Goal: Obtain resource: Obtain resource

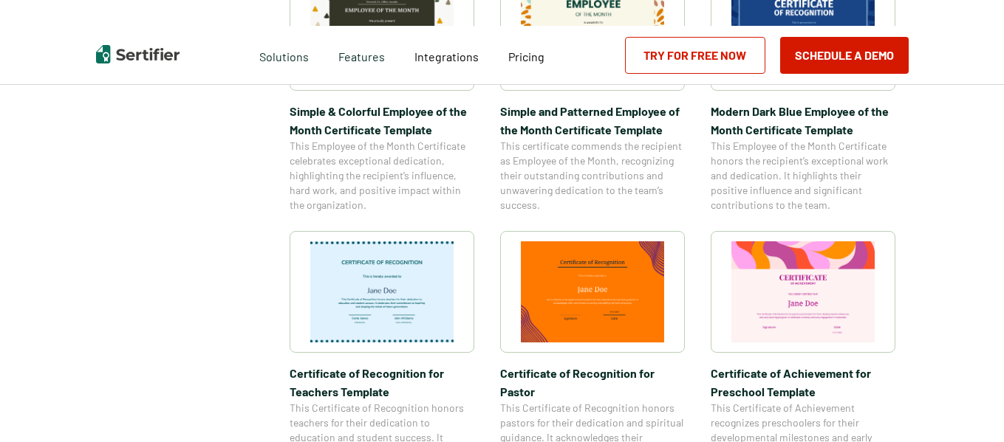
scroll to position [621, 0]
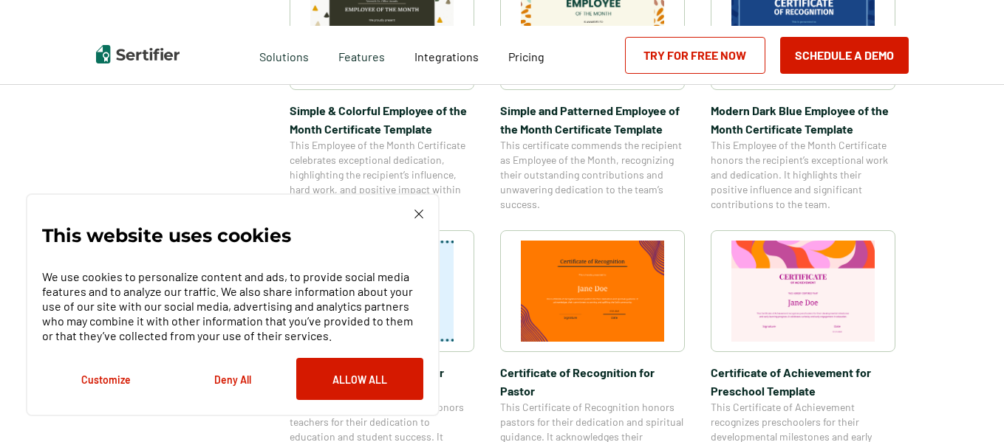
click at [423, 218] on div "This website uses cookies We use cookies to personalize content and ads, to pro…" at bounding box center [233, 304] width 414 height 223
click at [420, 208] on div "This website uses cookies We use cookies to personalize content and ads, to pro…" at bounding box center [233, 304] width 414 height 223
click at [415, 210] on img at bounding box center [418, 214] width 9 height 9
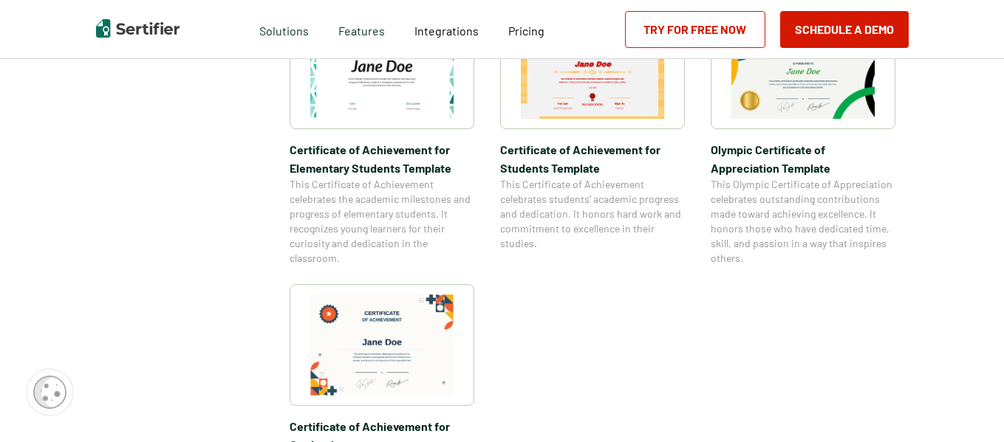
scroll to position [1120, 0]
click at [408, 361] on img at bounding box center [381, 345] width 143 height 101
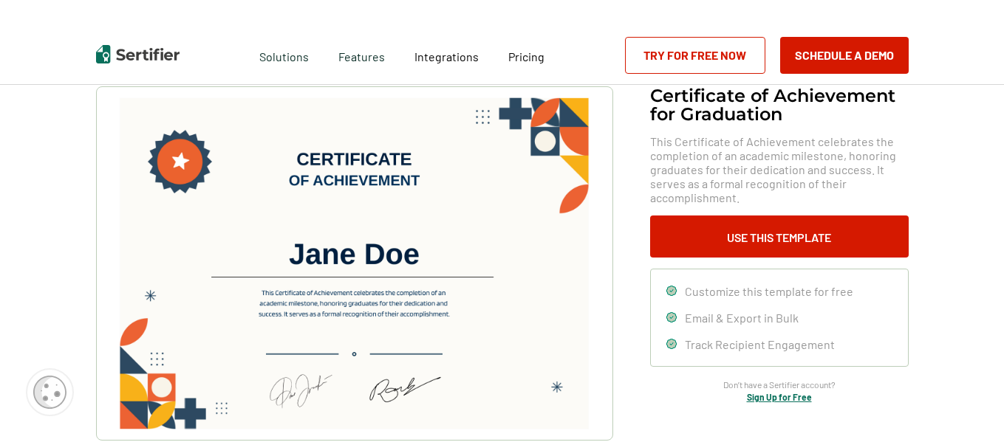
scroll to position [70, 0]
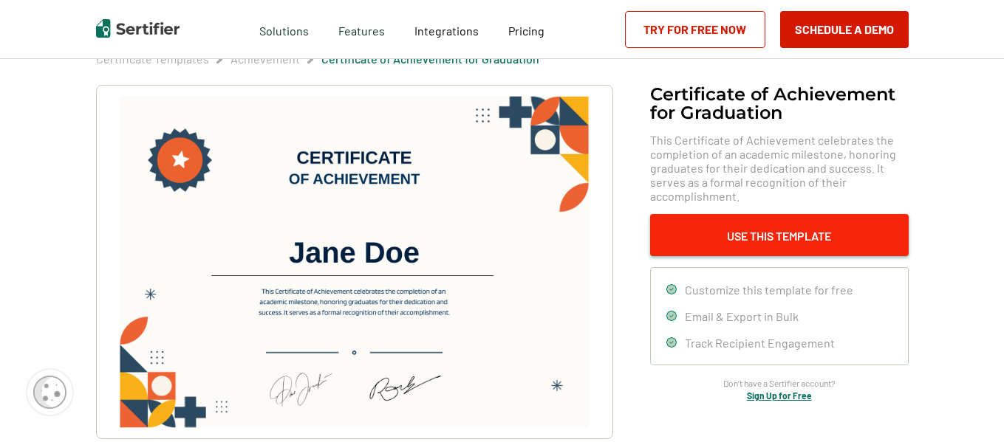
click at [706, 243] on button "Use This Template" at bounding box center [779, 235] width 258 height 42
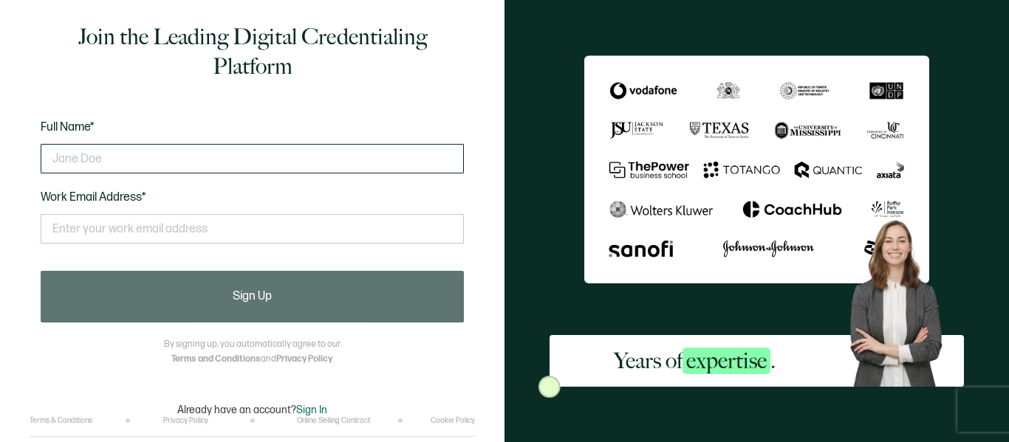
click at [403, 157] on input "text" at bounding box center [252, 159] width 423 height 30
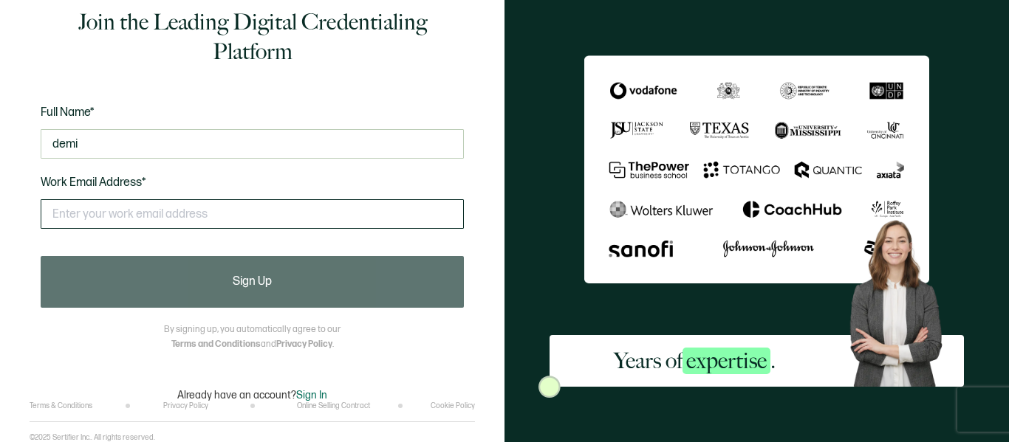
type input "demi"
click at [239, 225] on input "text" at bounding box center [252, 214] width 423 height 30
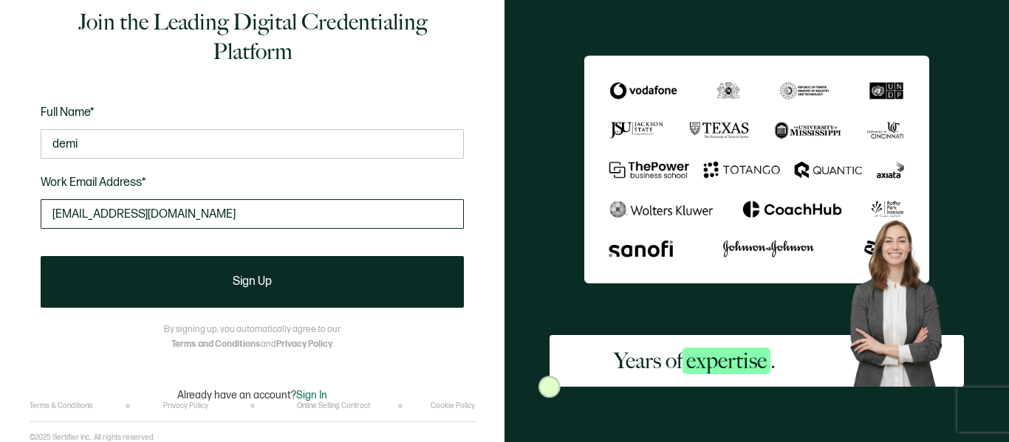
type input "dem347138@gmail.com"
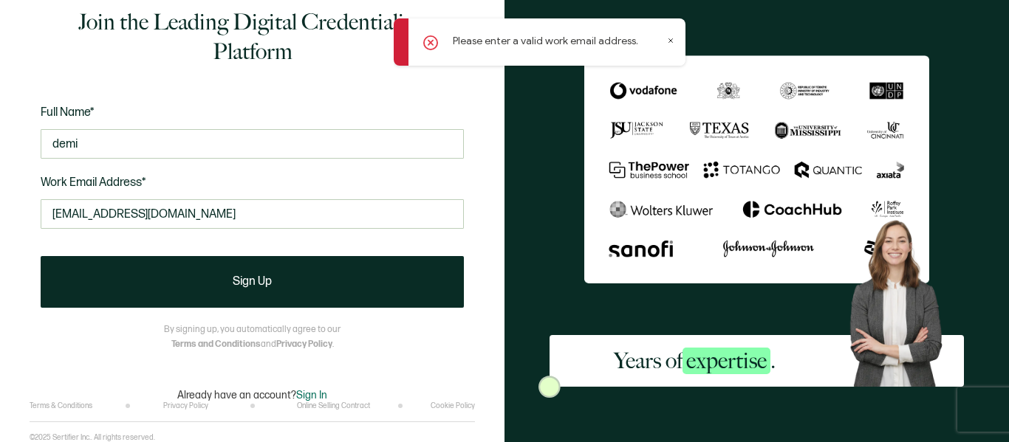
click at [672, 43] on icon at bounding box center [670, 40] width 7 height 7
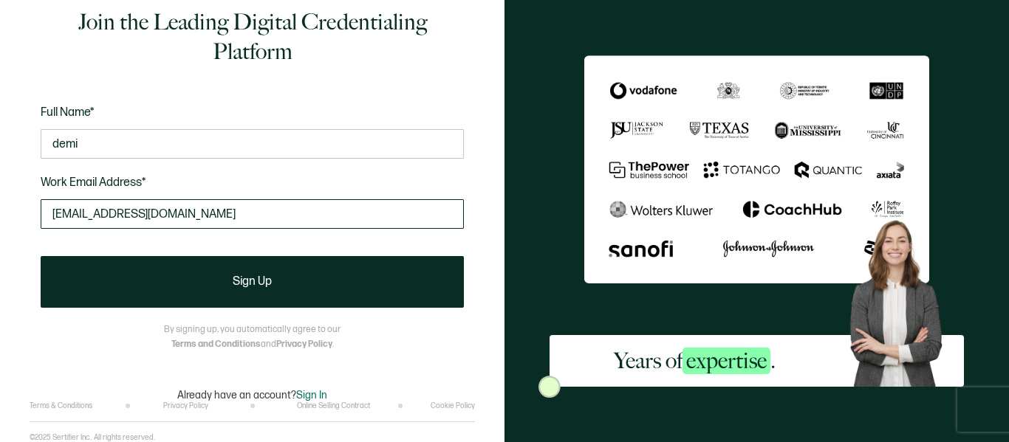
click at [199, 205] on input "dem347138@gmail.com" at bounding box center [252, 214] width 423 height 30
click at [143, 180] on span "Work Email Address*" at bounding box center [94, 183] width 106 height 14
click at [146, 180] on span "Work Email Address*" at bounding box center [94, 183] width 106 height 14
click at [149, 180] on div "Full Name* demi Work Email Address* dem347138@gmail.com This doesn't look like …" at bounding box center [252, 175] width 423 height 145
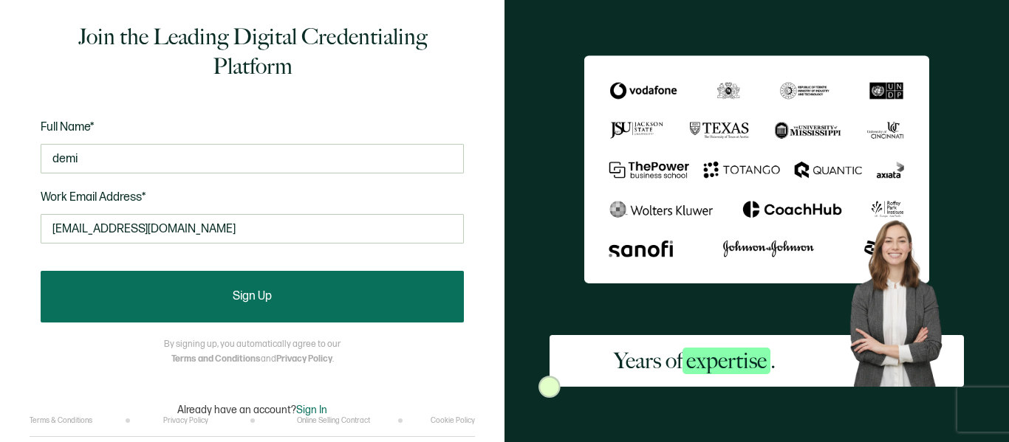
click at [290, 304] on button "Sign Up" at bounding box center [252, 297] width 423 height 52
